Goal: Task Accomplishment & Management: Manage account settings

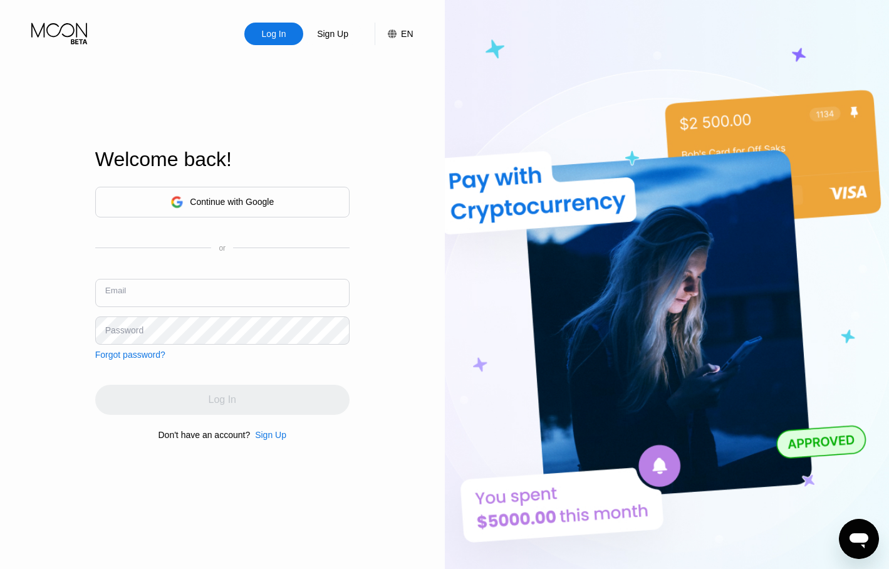
click at [178, 290] on input "text" at bounding box center [222, 293] width 254 height 28
paste input "[PERSON_NAME][EMAIL_ADDRESS][DOMAIN_NAME]"
type input "[PERSON_NAME][EMAIL_ADDRESS][DOMAIN_NAME]"
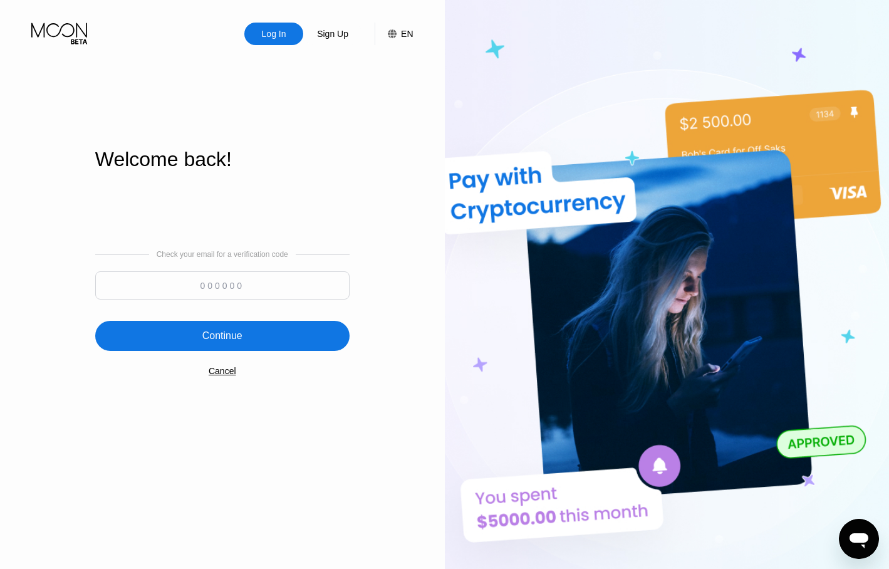
click at [250, 284] on input at bounding box center [222, 285] width 254 height 28
paste input "789651"
type input "789651"
click at [224, 337] on div "Continue" at bounding box center [222, 335] width 40 height 13
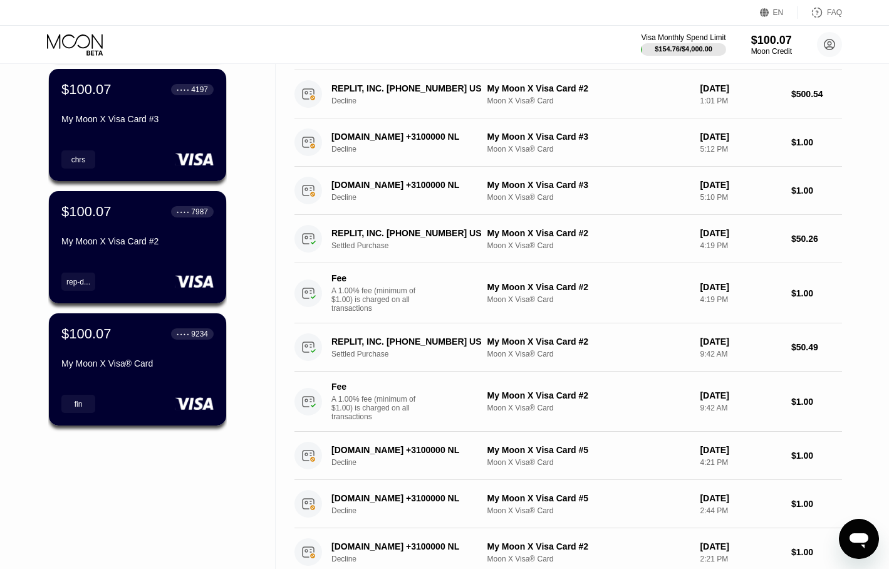
scroll to position [334, 0]
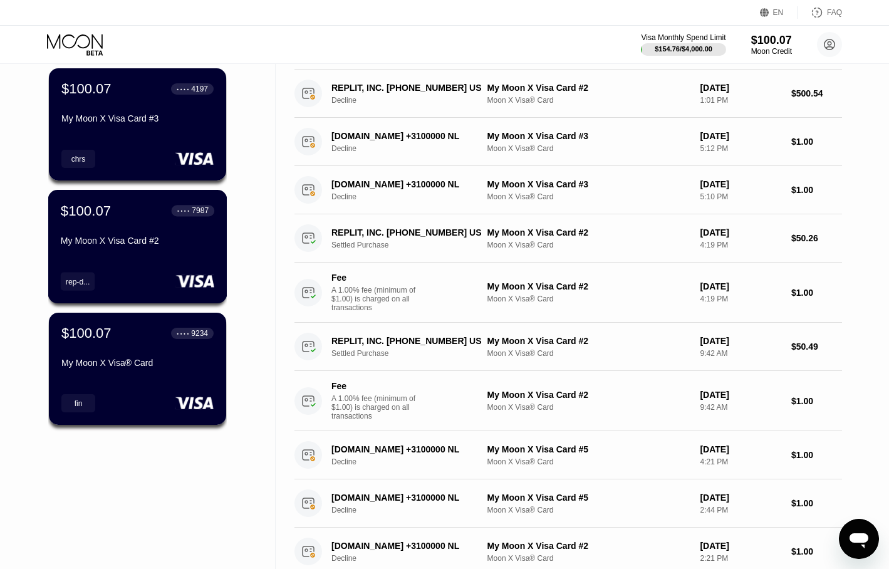
click at [97, 242] on div "My Moon X Visa Card #2" at bounding box center [137, 240] width 153 height 10
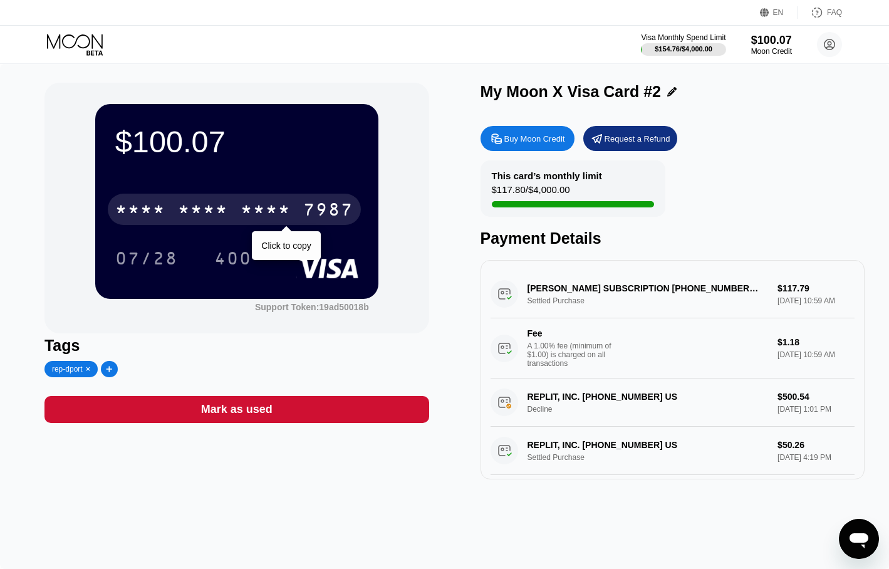
click at [240, 215] on div "* * * * * * * * * * * * 7987" at bounding box center [234, 209] width 253 height 31
